Goal: Transaction & Acquisition: Purchase product/service

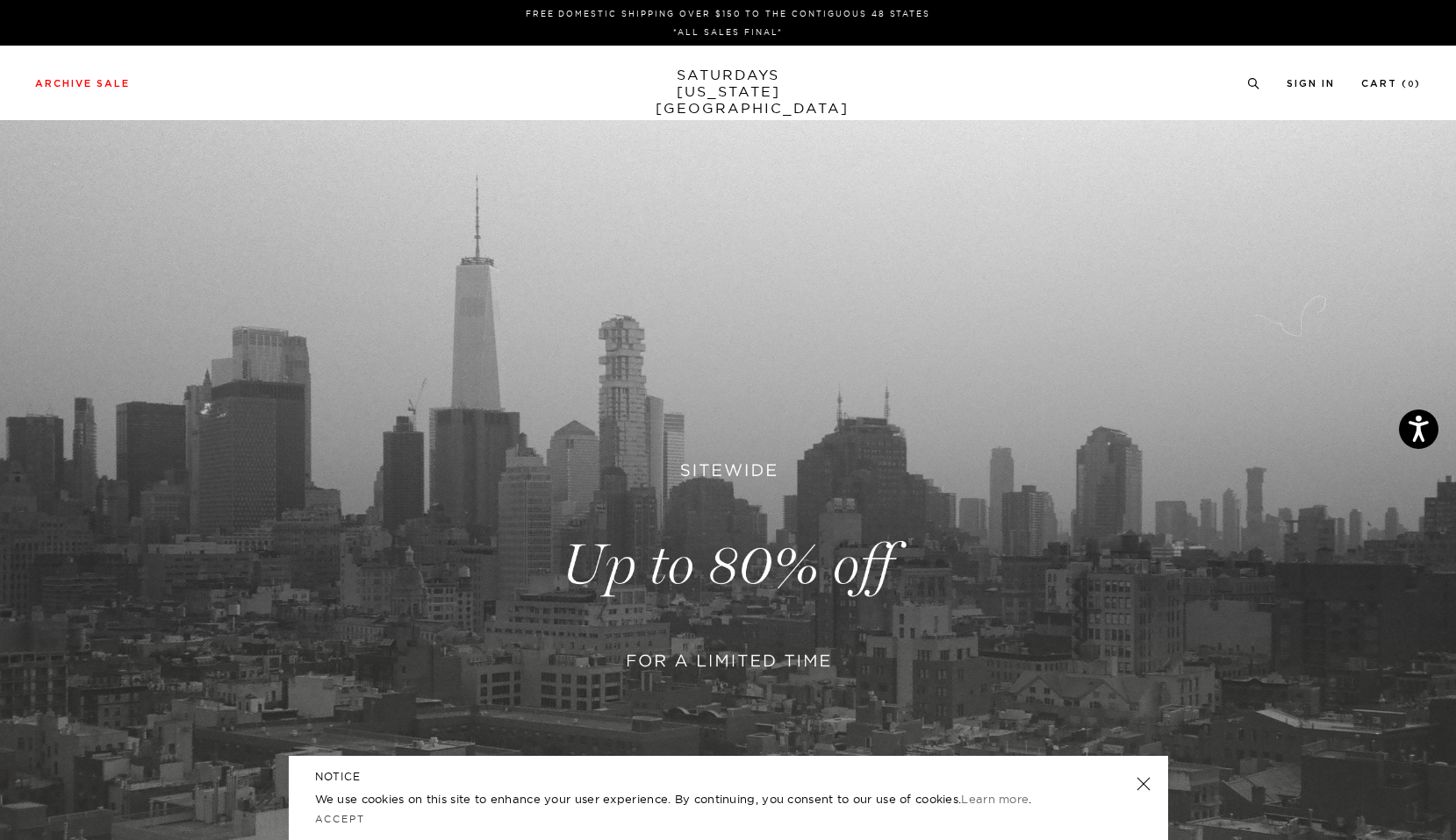
click at [1143, 783] on link at bounding box center [1143, 784] width 25 height 25
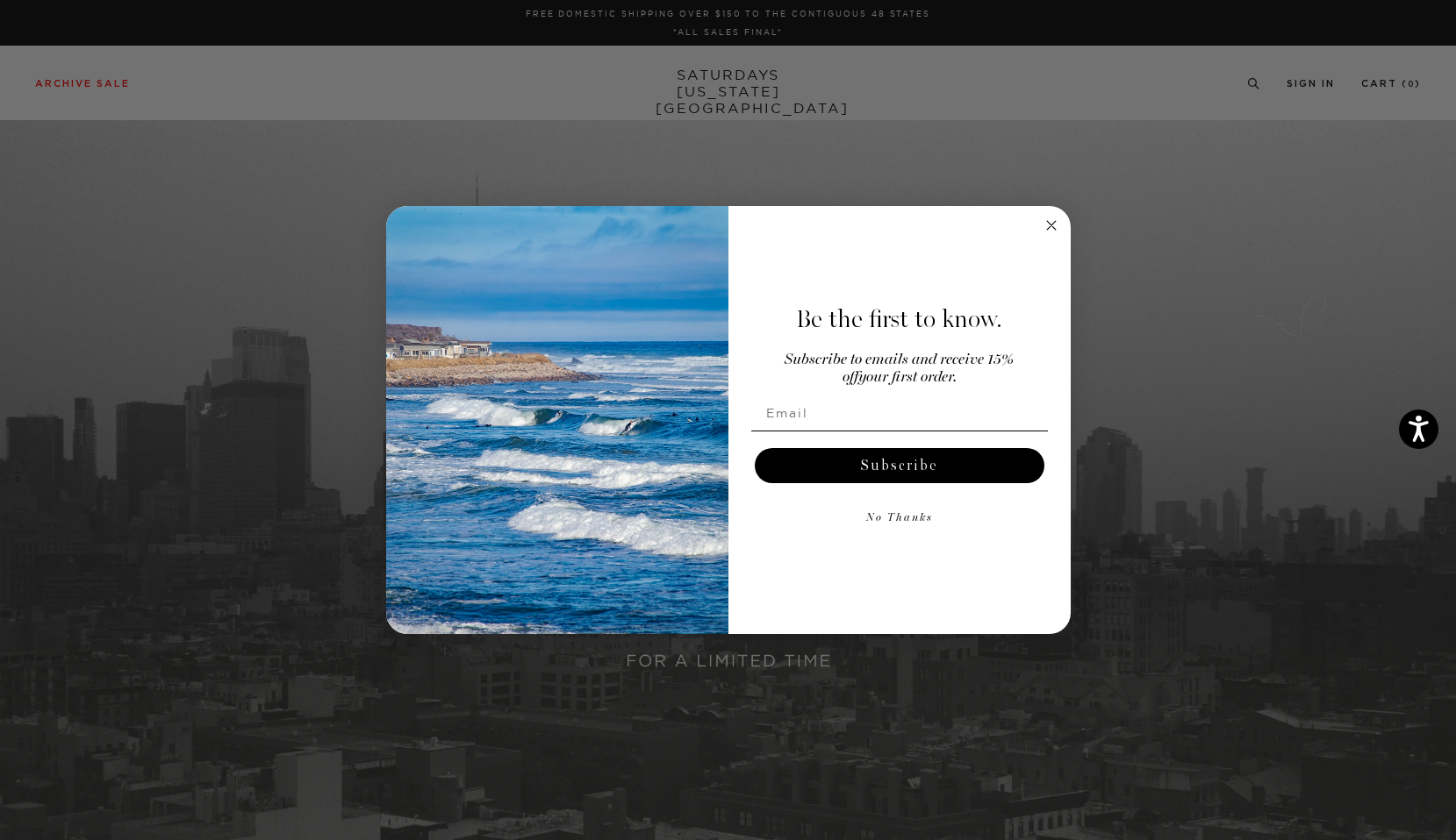
click at [108, 78] on div "Close dialog Be the first to know. Subscribe to emails and receive 15% off your…" at bounding box center [728, 420] width 1456 height 840
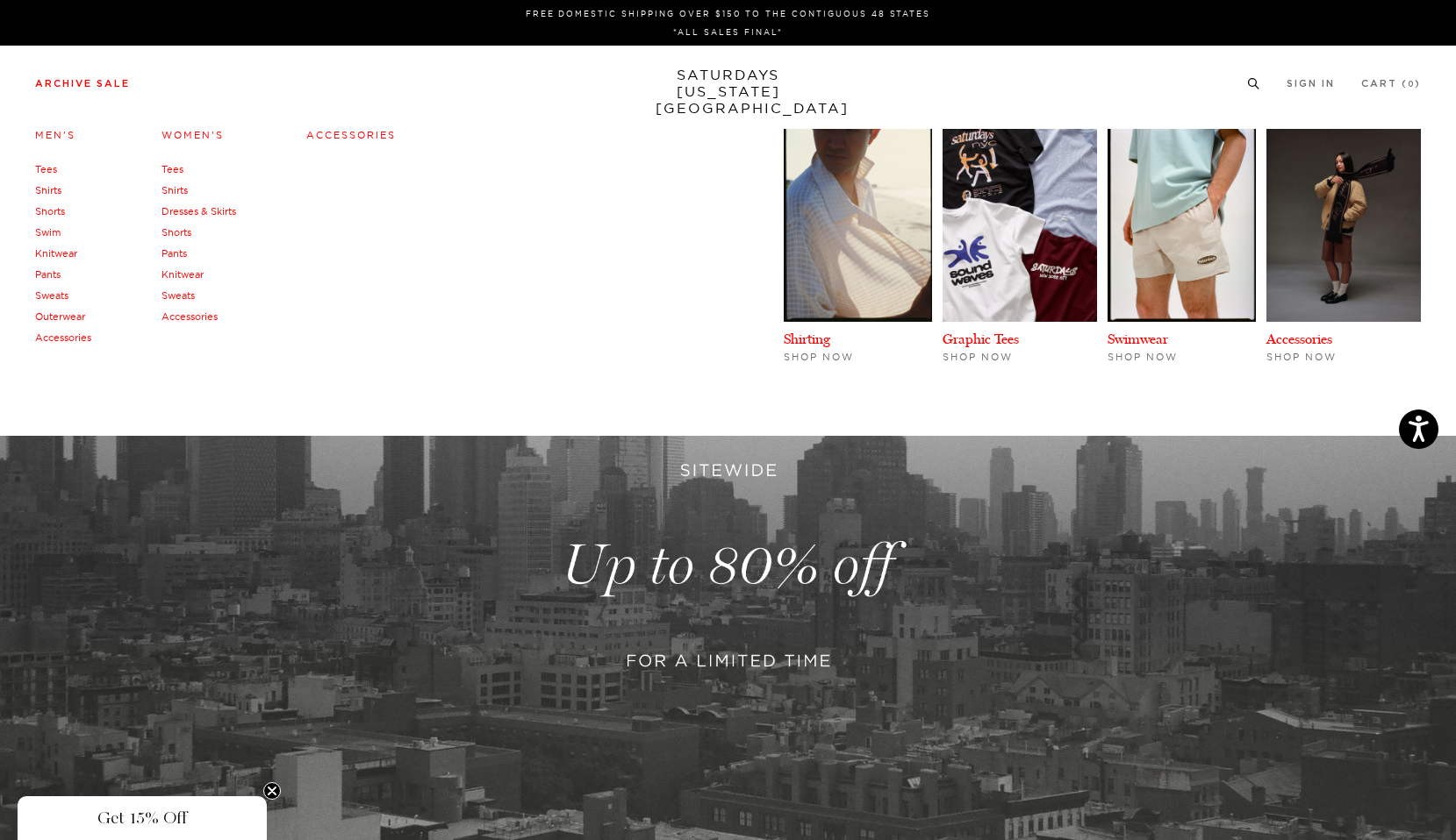
click at [105, 82] on link "Archive Sale" at bounding box center [82, 84] width 94 height 10
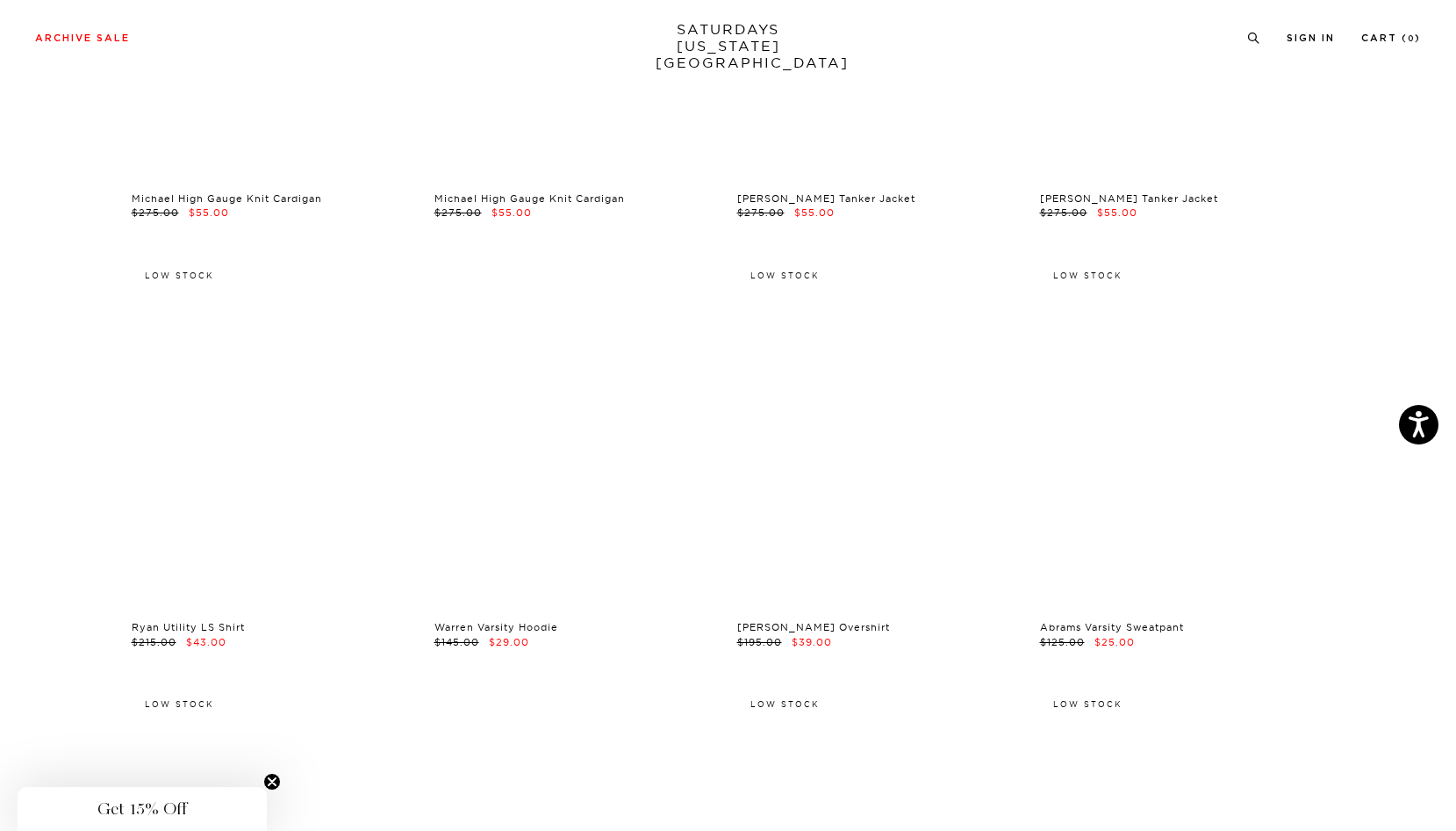
scroll to position [17557, 11]
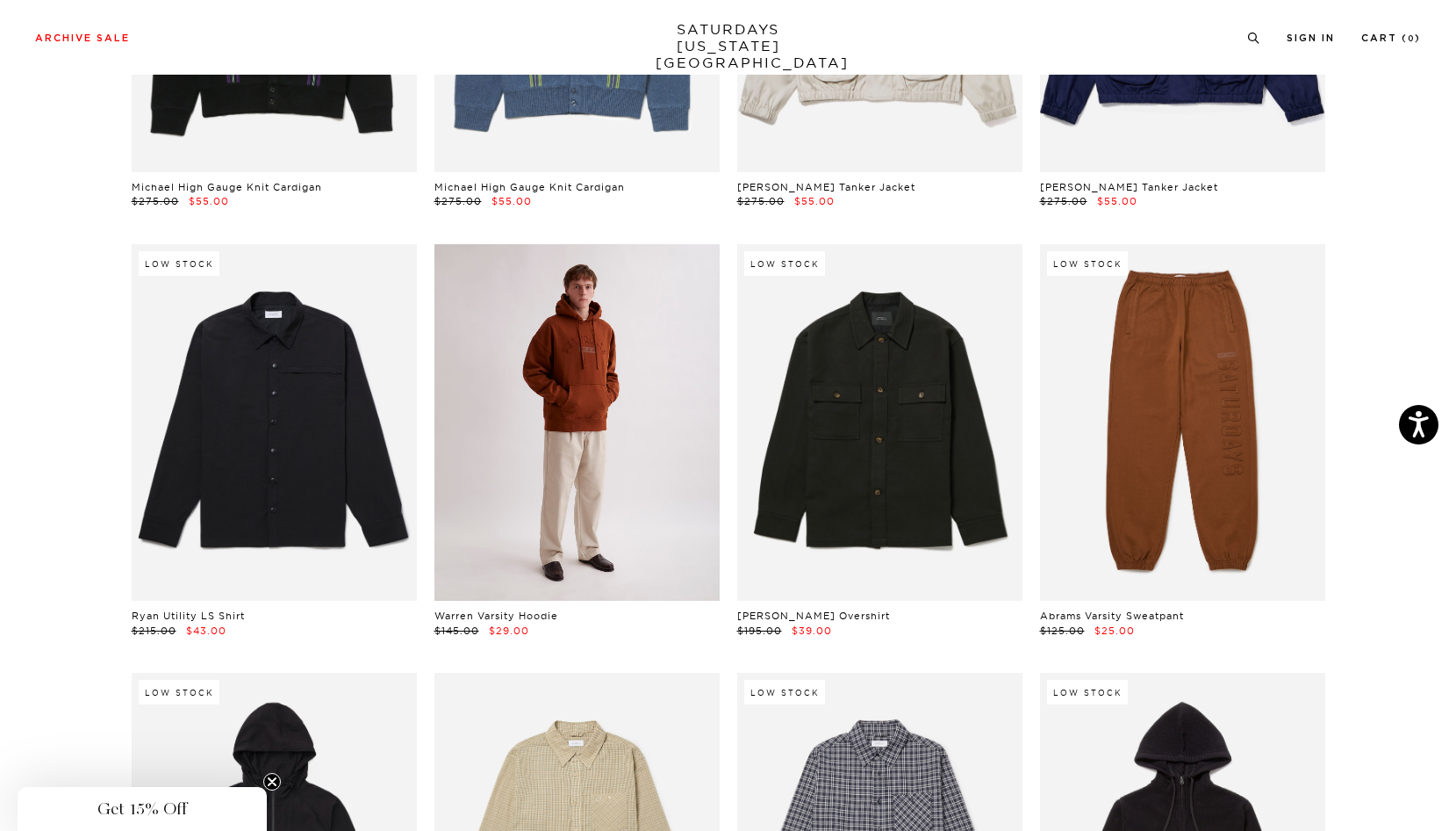
click at [521, 505] on link at bounding box center [577, 423] width 285 height 356
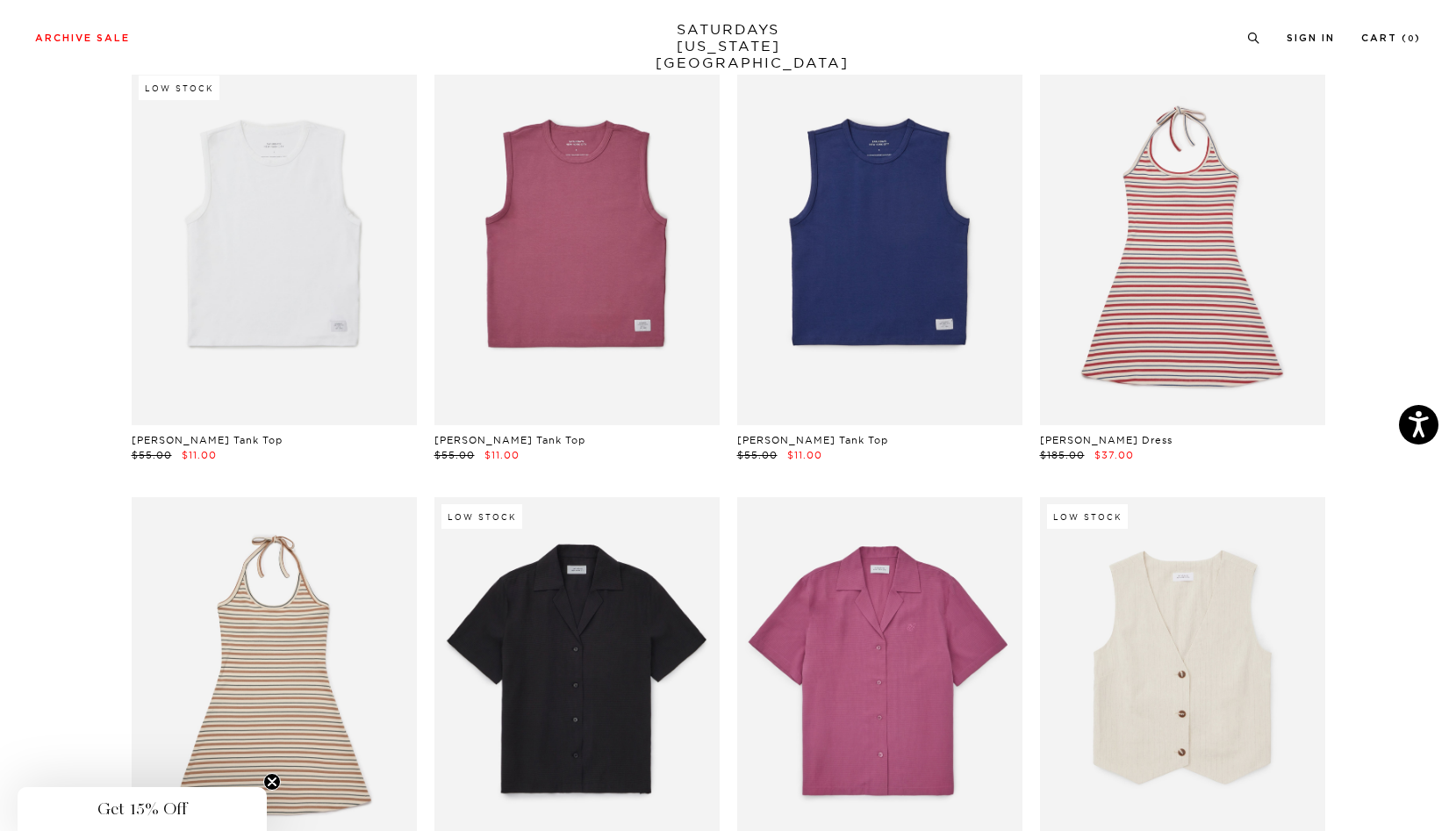
scroll to position [19886, 7]
